Goal: Find contact information: Find contact information

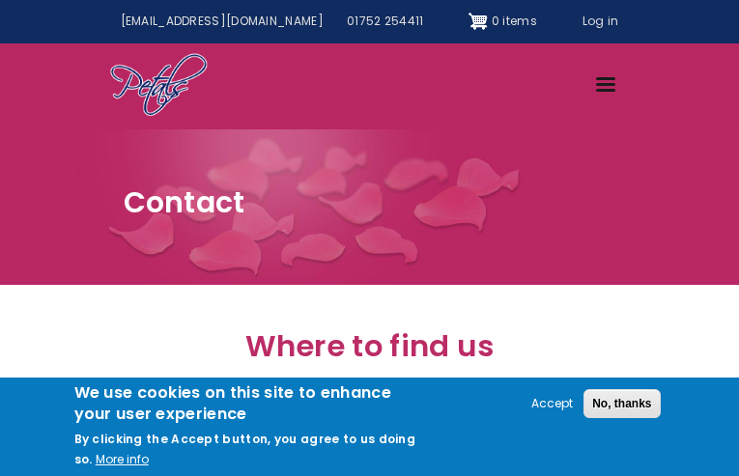
type input "aXtsmhQqS"
type input "[EMAIL_ADDRESS][DOMAIN_NAME]"
type input "7895140838"
